Goal: Information Seeking & Learning: Learn about a topic

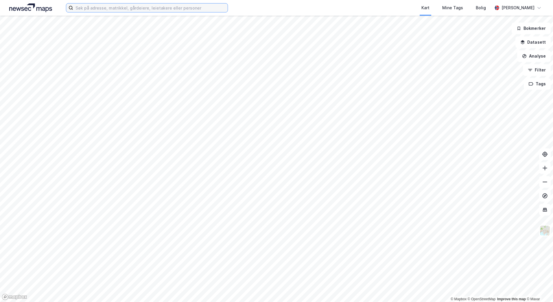
click at [122, 12] on input at bounding box center [150, 7] width 155 height 9
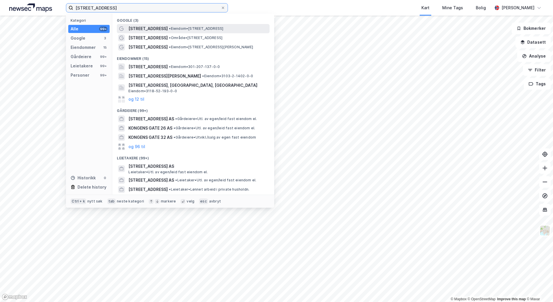
type input "[STREET_ADDRESS]"
click at [144, 30] on span "[STREET_ADDRESS]" at bounding box center [148, 28] width 39 height 7
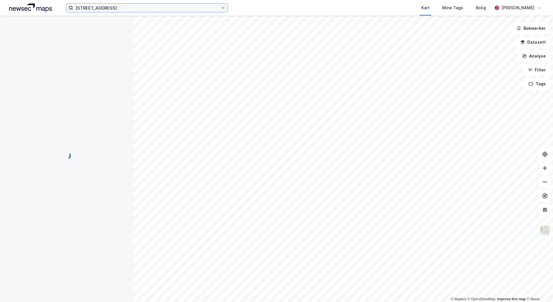
click at [134, 8] on input "[STREET_ADDRESS]" at bounding box center [147, 7] width 148 height 9
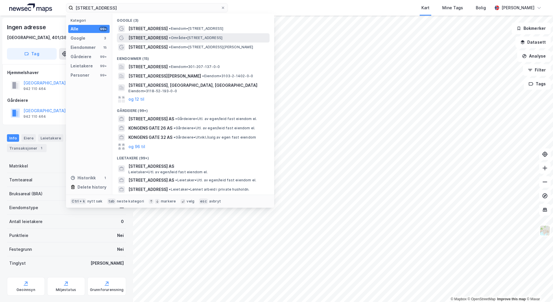
click at [151, 40] on span "[STREET_ADDRESS]" at bounding box center [148, 37] width 39 height 7
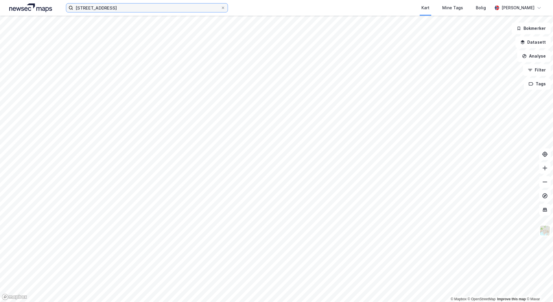
click at [134, 9] on input "[STREET_ADDRESS]" at bounding box center [147, 7] width 148 height 9
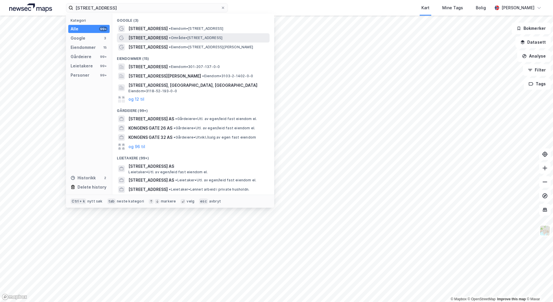
click at [152, 39] on span "[STREET_ADDRESS]" at bounding box center [148, 37] width 39 height 7
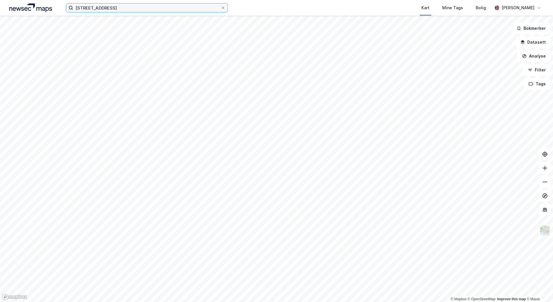
click at [131, 11] on input "[STREET_ADDRESS]" at bounding box center [147, 7] width 148 height 9
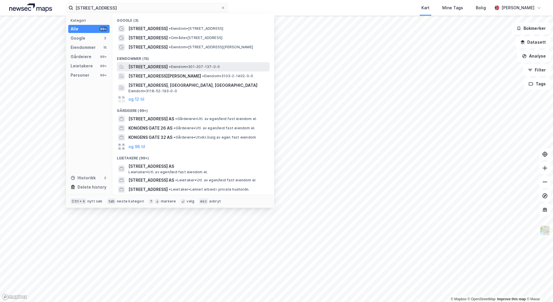
click at [167, 67] on span "[STREET_ADDRESS]" at bounding box center [148, 66] width 39 height 7
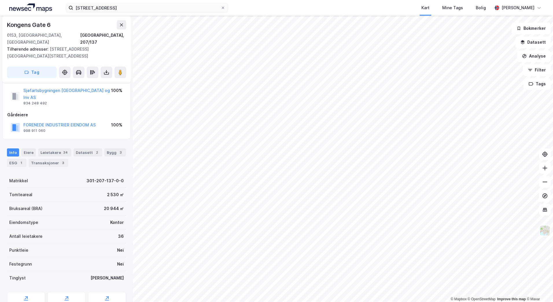
scroll to position [20, 0]
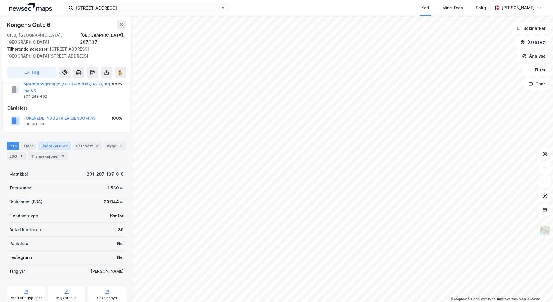
click at [47, 142] on div "Leietakere 34" at bounding box center [54, 146] width 33 height 8
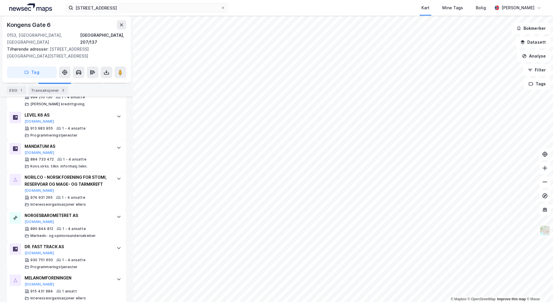
scroll to position [1069, 0]
